Goal: Transaction & Acquisition: Book appointment/travel/reservation

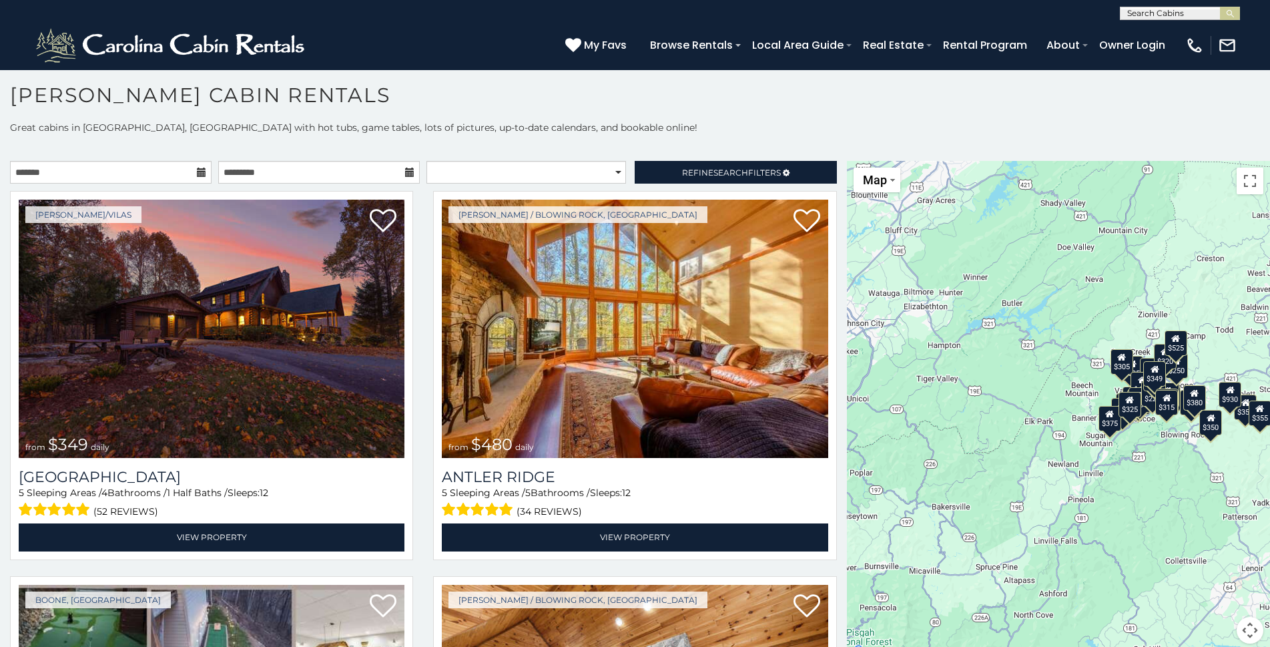
scroll to position [7, 0]
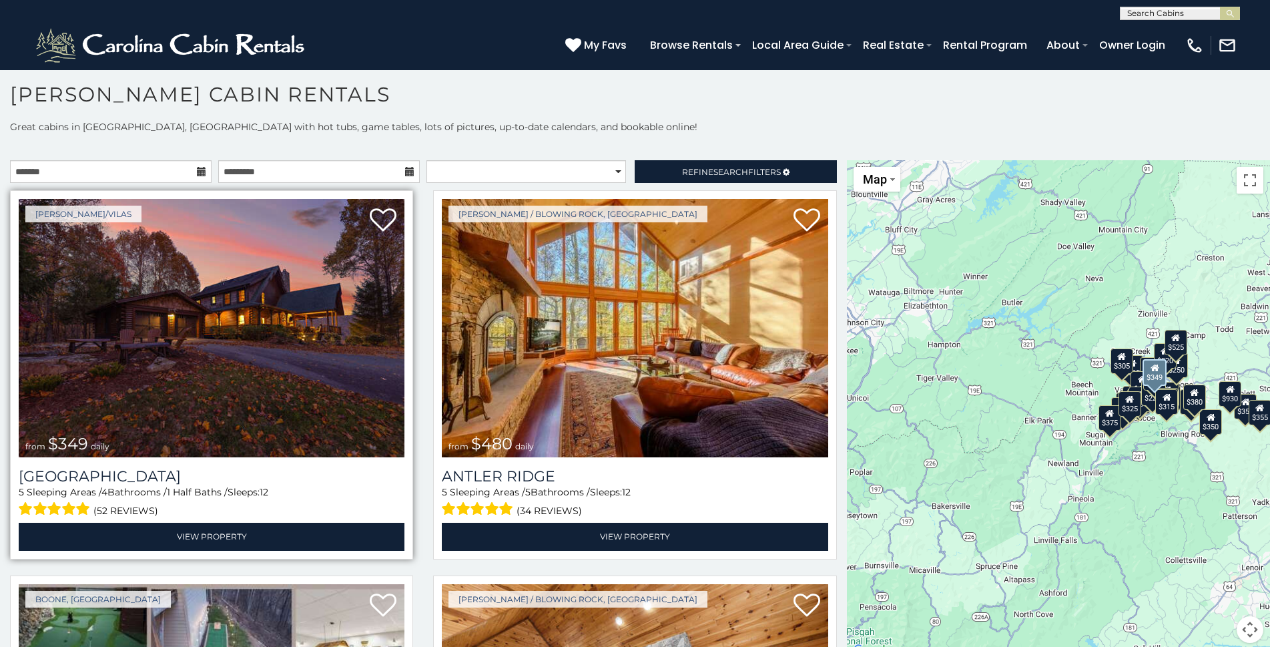
click at [93, 278] on img at bounding box center [212, 328] width 386 height 258
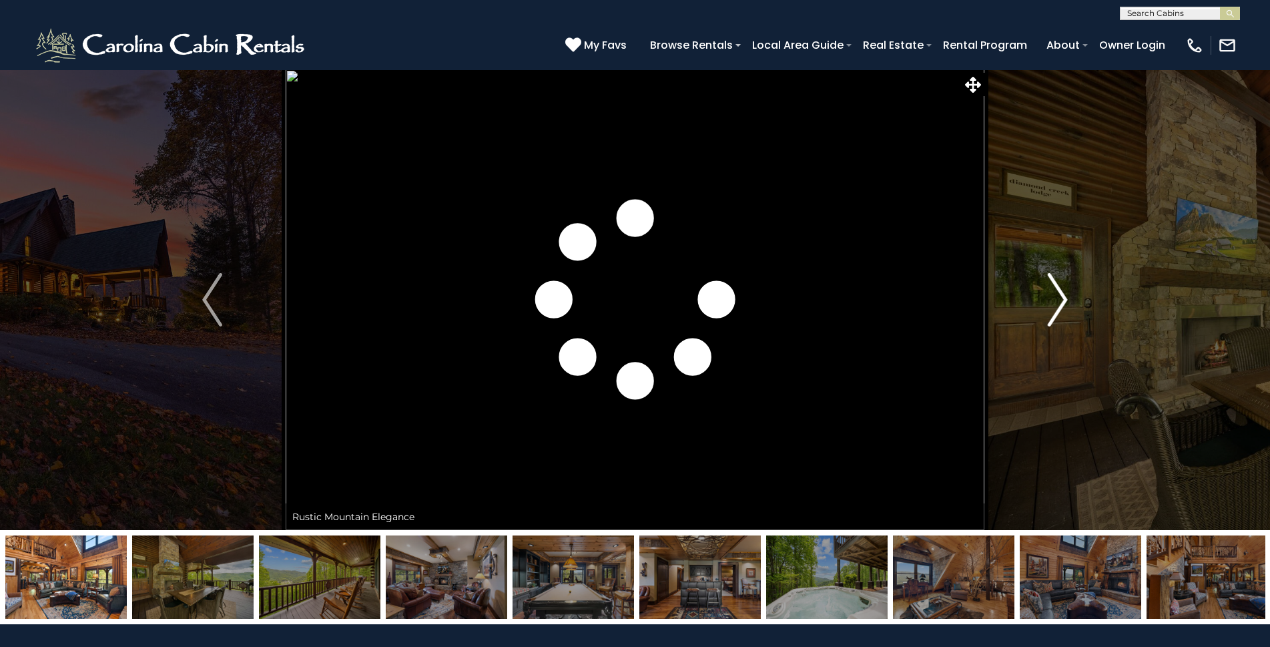
click at [1062, 304] on img "Next" at bounding box center [1058, 299] width 20 height 53
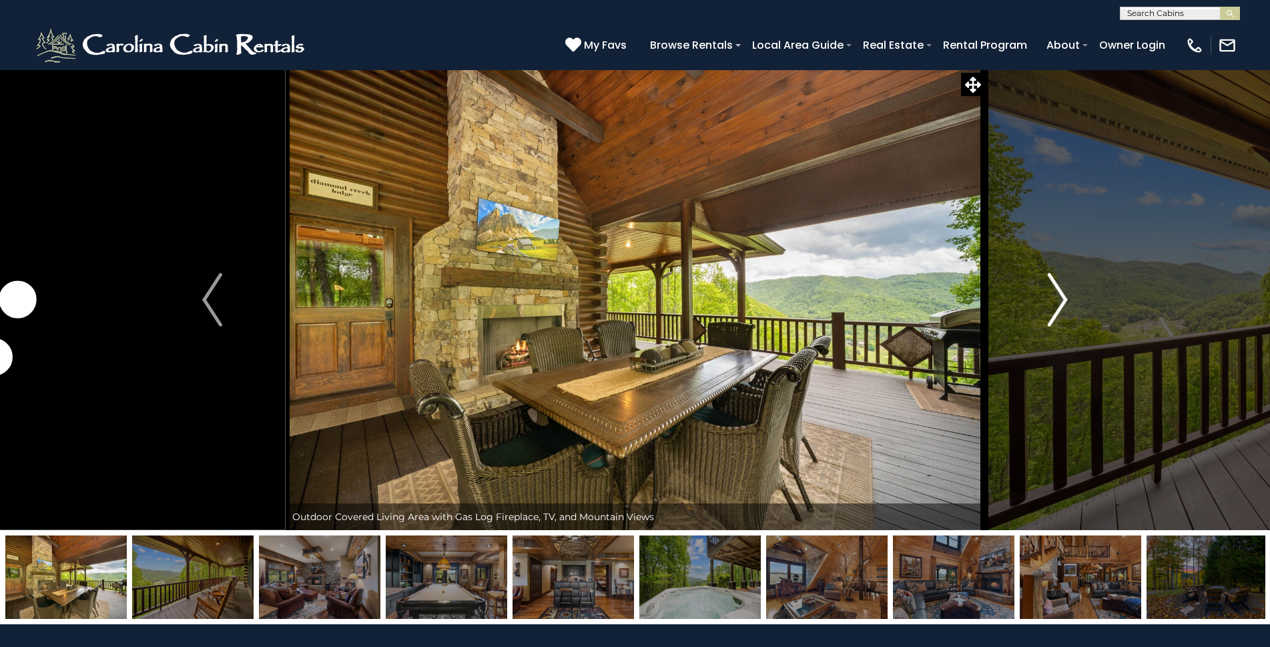
click at [1062, 304] on img "Next" at bounding box center [1058, 299] width 20 height 53
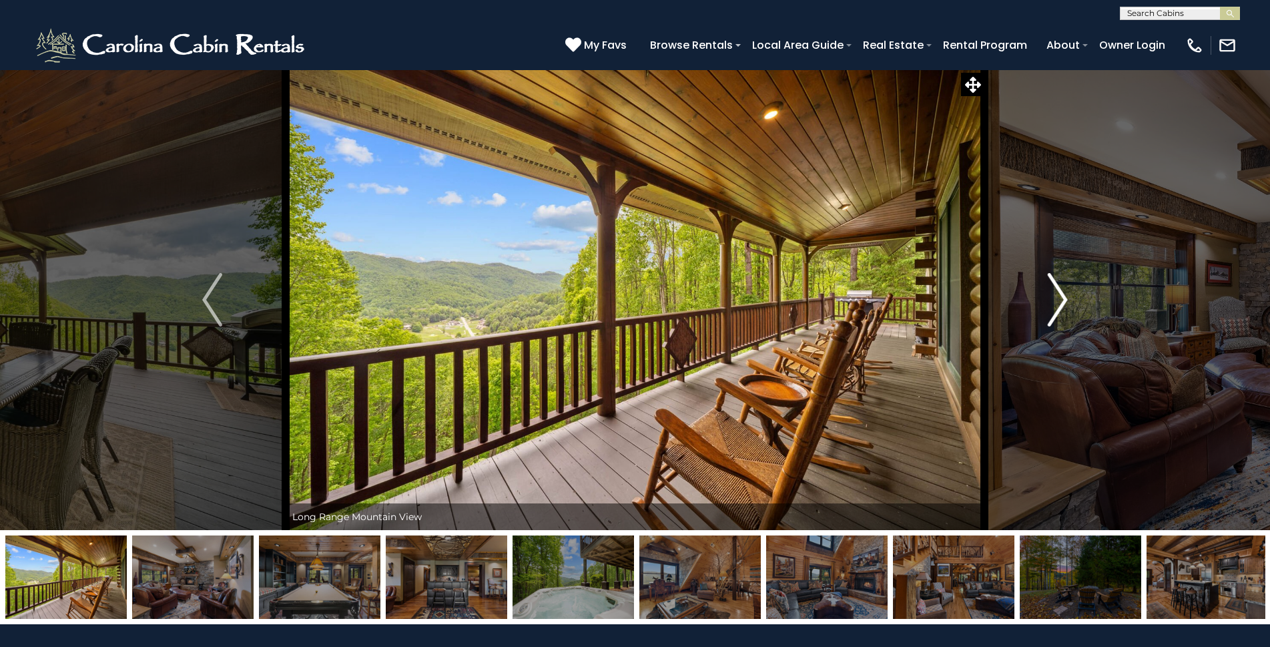
click at [1062, 304] on img "Next" at bounding box center [1058, 299] width 20 height 53
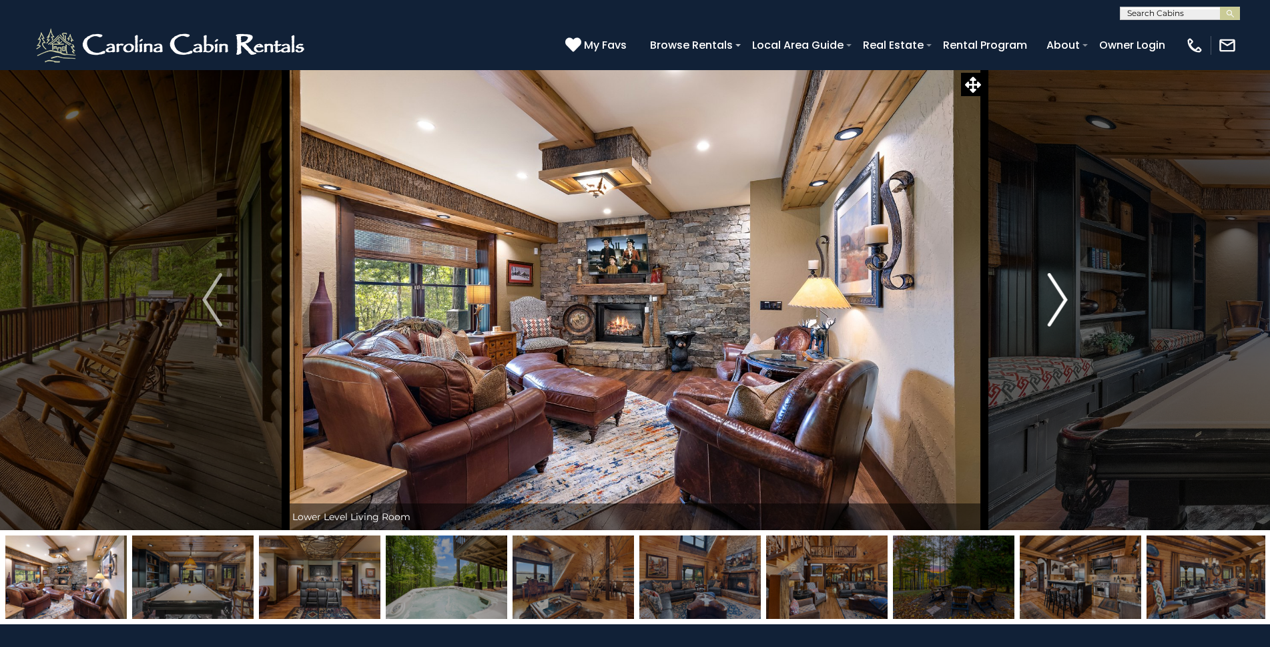
click at [1062, 304] on img "Next" at bounding box center [1058, 299] width 20 height 53
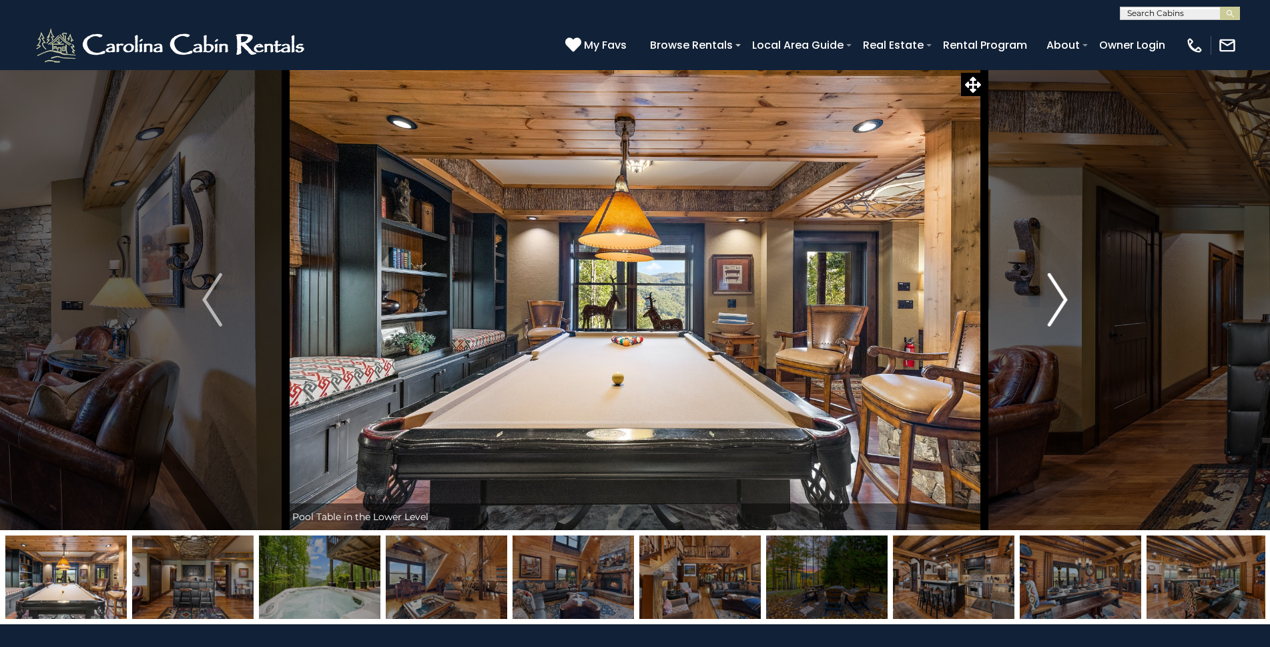
click at [1062, 304] on img "Next" at bounding box center [1058, 299] width 20 height 53
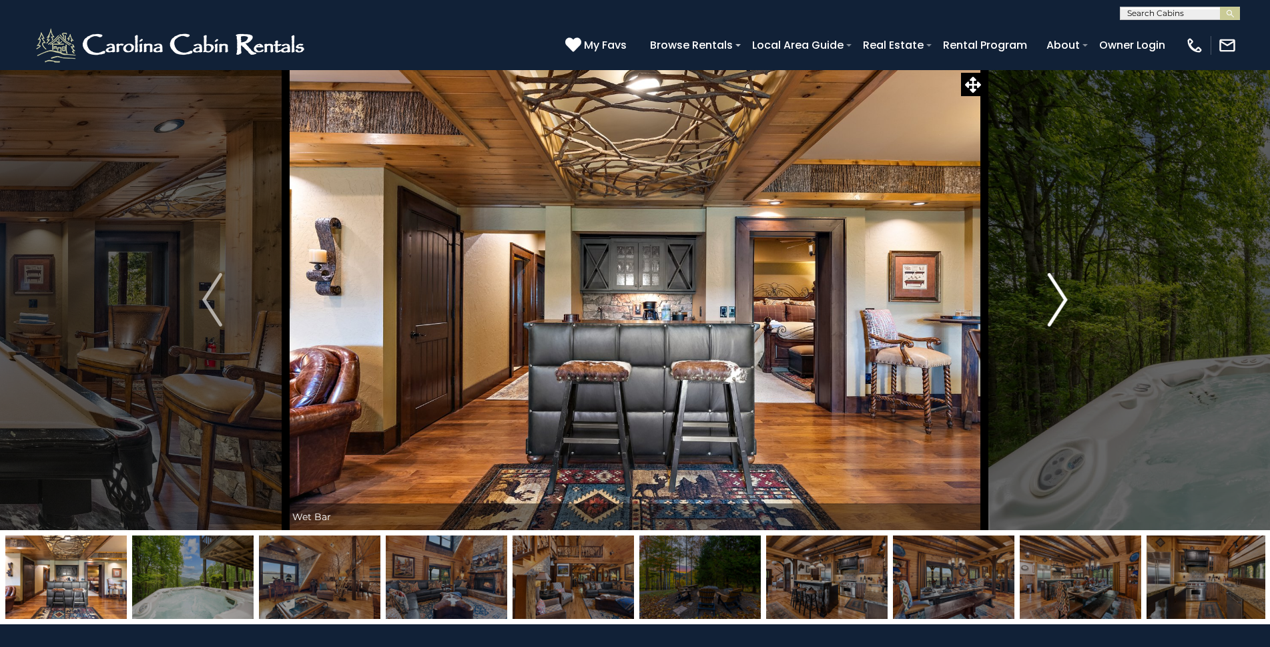
click at [1062, 304] on img "Next" at bounding box center [1058, 299] width 20 height 53
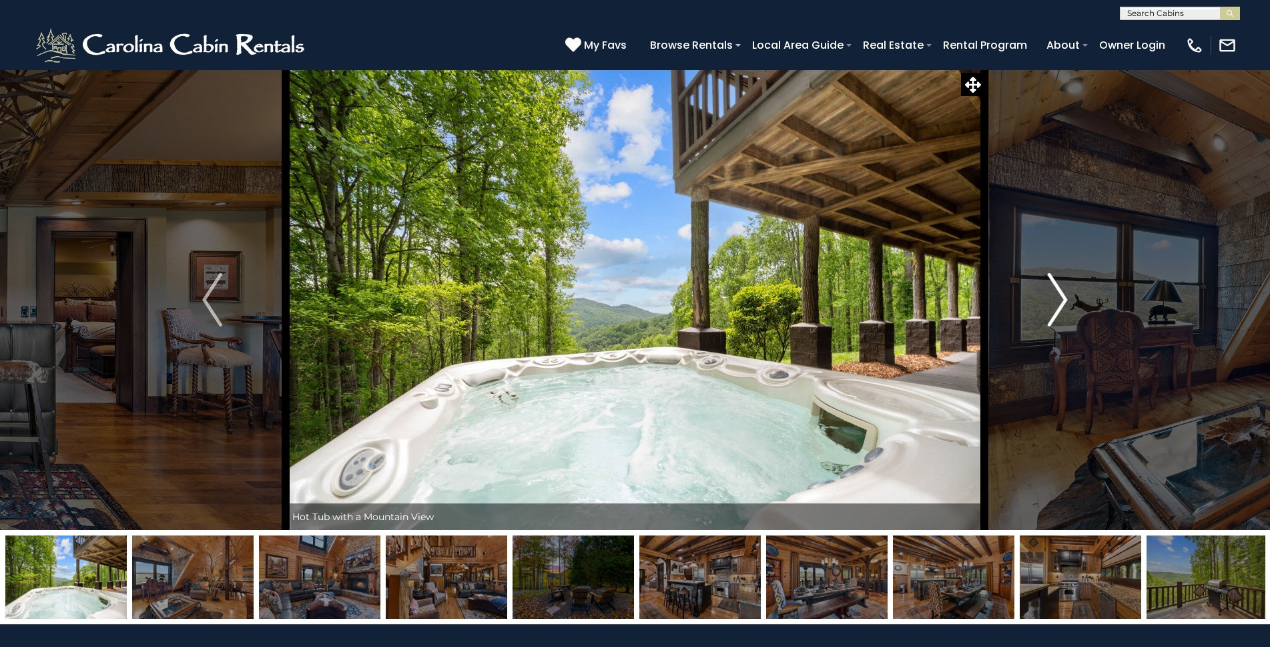
click at [1062, 304] on img "Next" at bounding box center [1058, 299] width 20 height 53
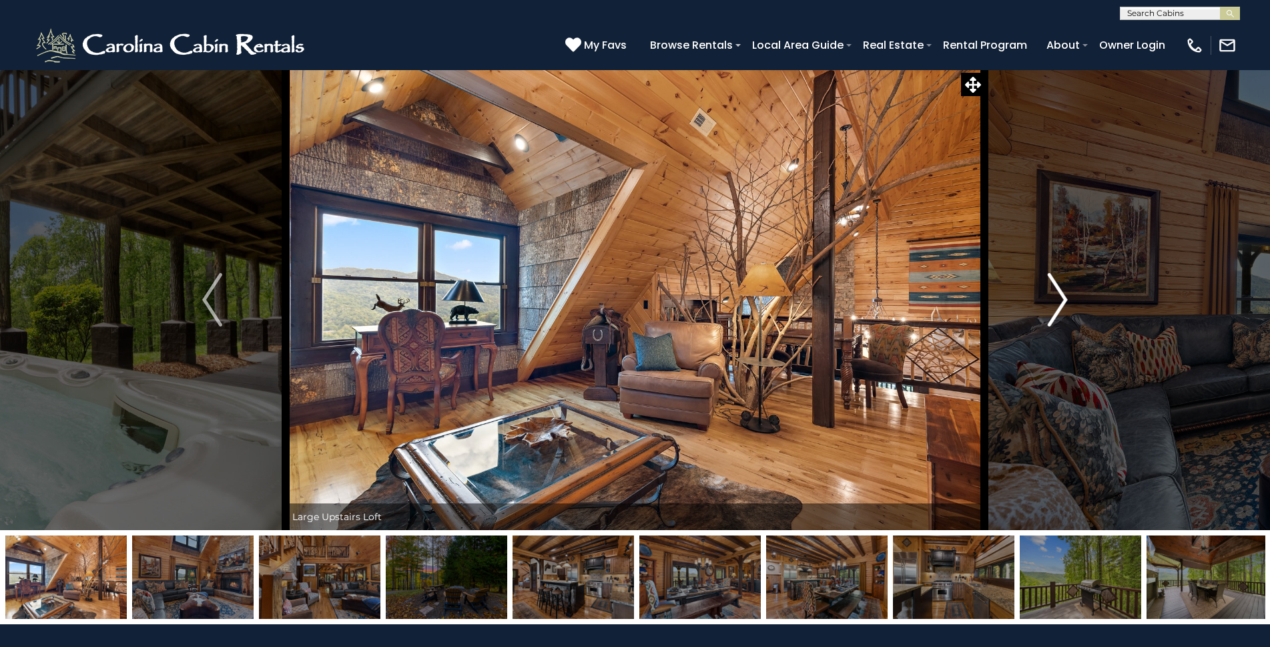
click at [1062, 304] on img "Next" at bounding box center [1058, 299] width 20 height 53
